Goal: Check status: Check status

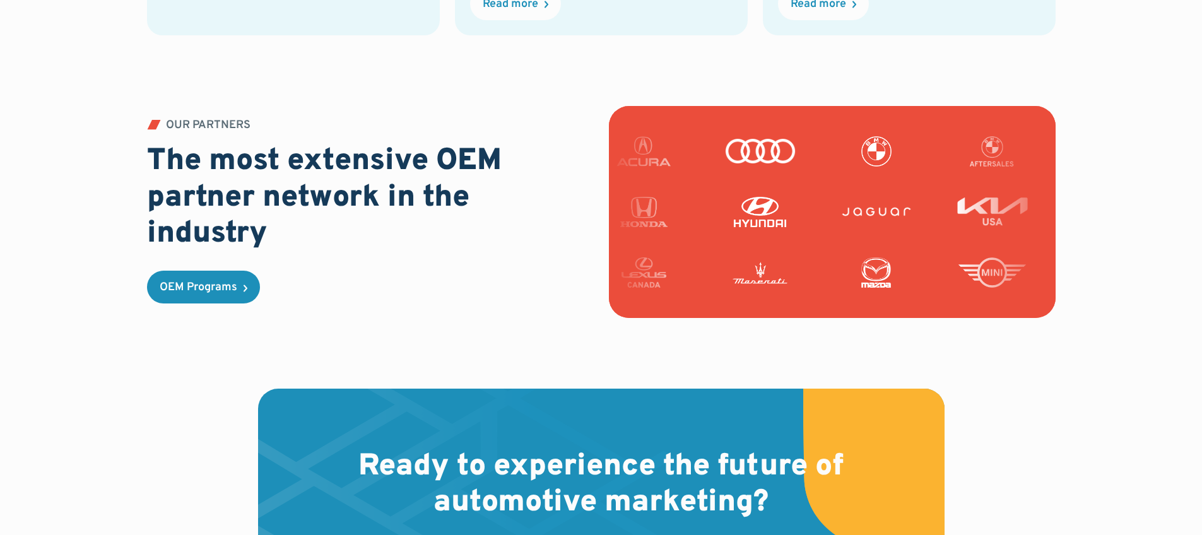
scroll to position [3152, 0]
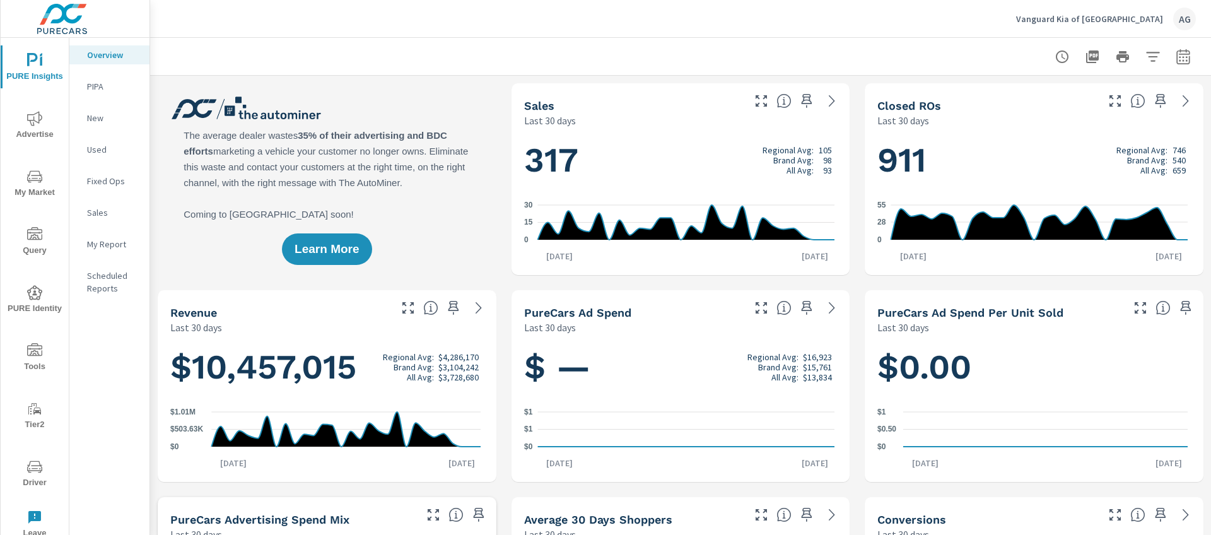
scroll to position [1, 0]
click at [31, 466] on icon "nav menu" at bounding box center [34, 466] width 15 height 15
